Goal: Task Accomplishment & Management: Manage account settings

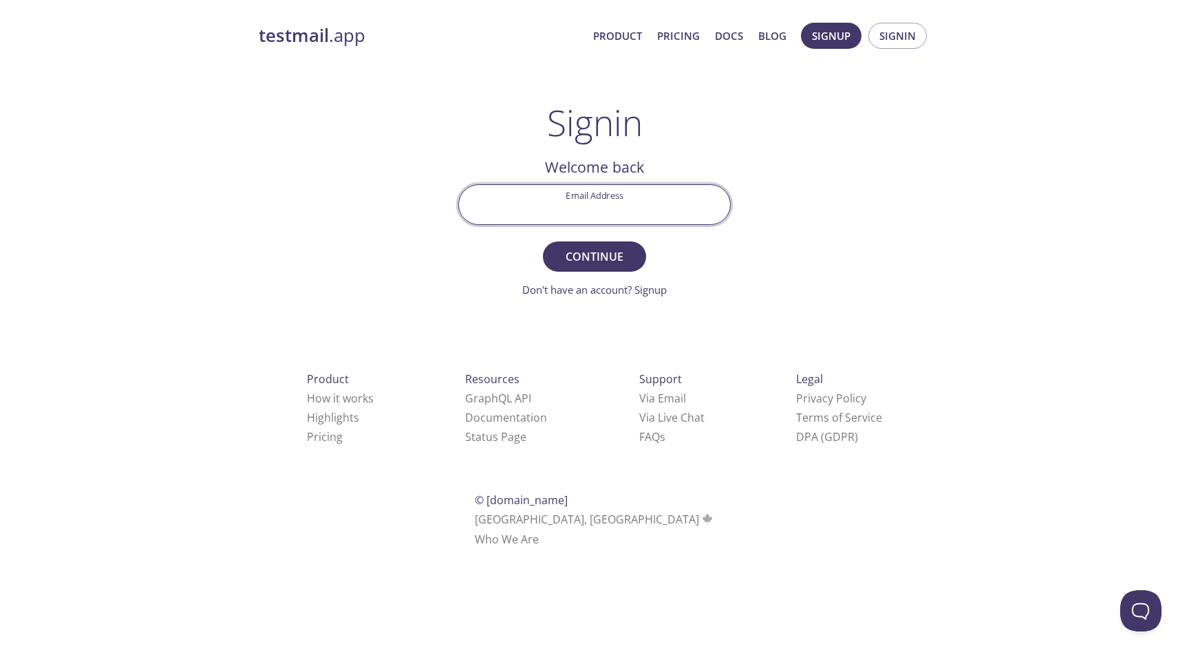
click at [662, 213] on input "Email Address" at bounding box center [594, 204] width 271 height 39
type input "[PERSON_NAME][EMAIL_ADDRESS][DOMAIN_NAME]"
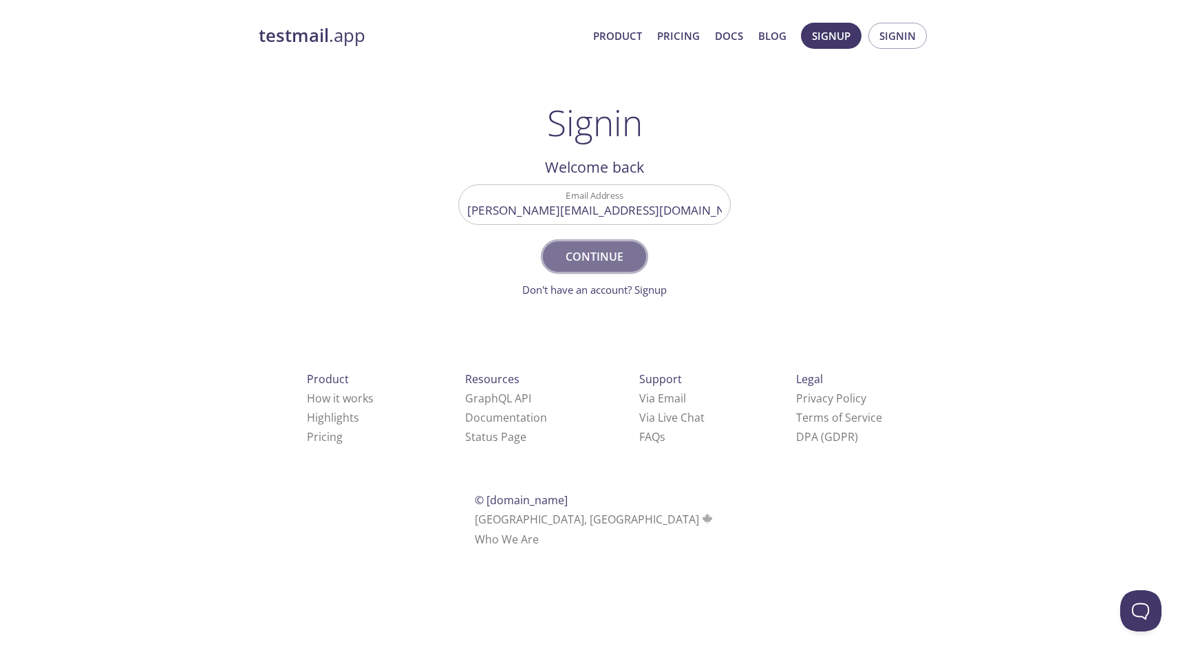
click at [617, 248] on span "Continue" at bounding box center [594, 256] width 73 height 19
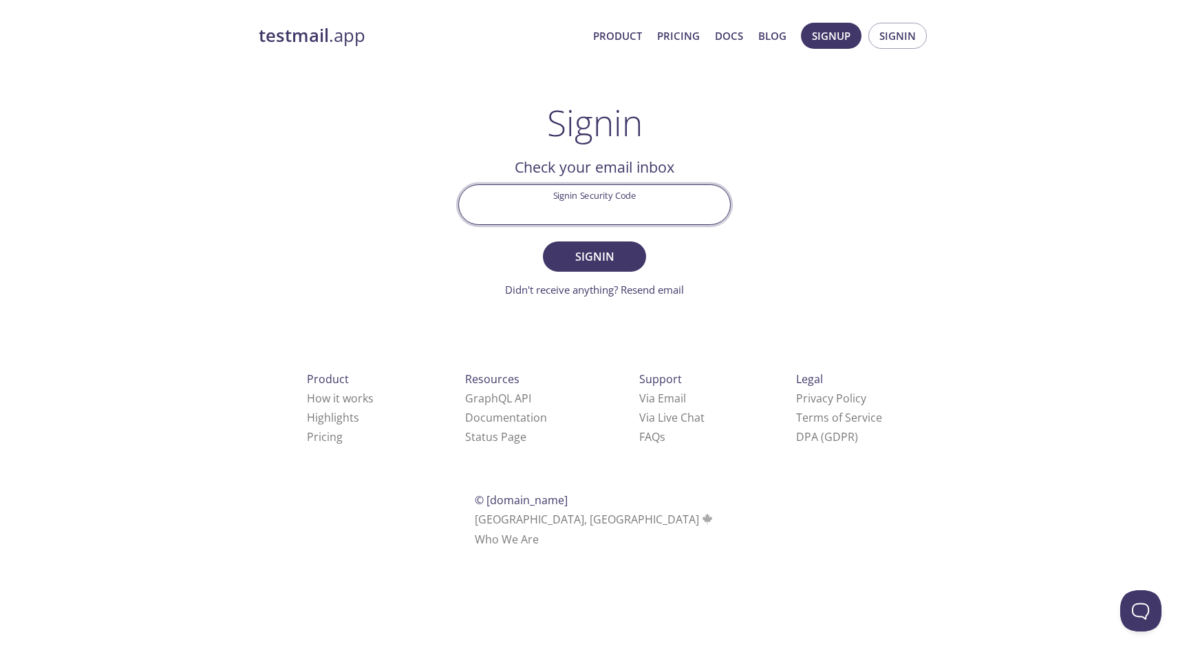
click at [625, 219] on input "Signin Security Code" at bounding box center [594, 204] width 271 height 39
paste input "QBHGJ7J"
type input "QBHGJ7J"
click at [543, 241] on button "Signin" at bounding box center [594, 256] width 103 height 30
